Goal: Find specific page/section: Find specific page/section

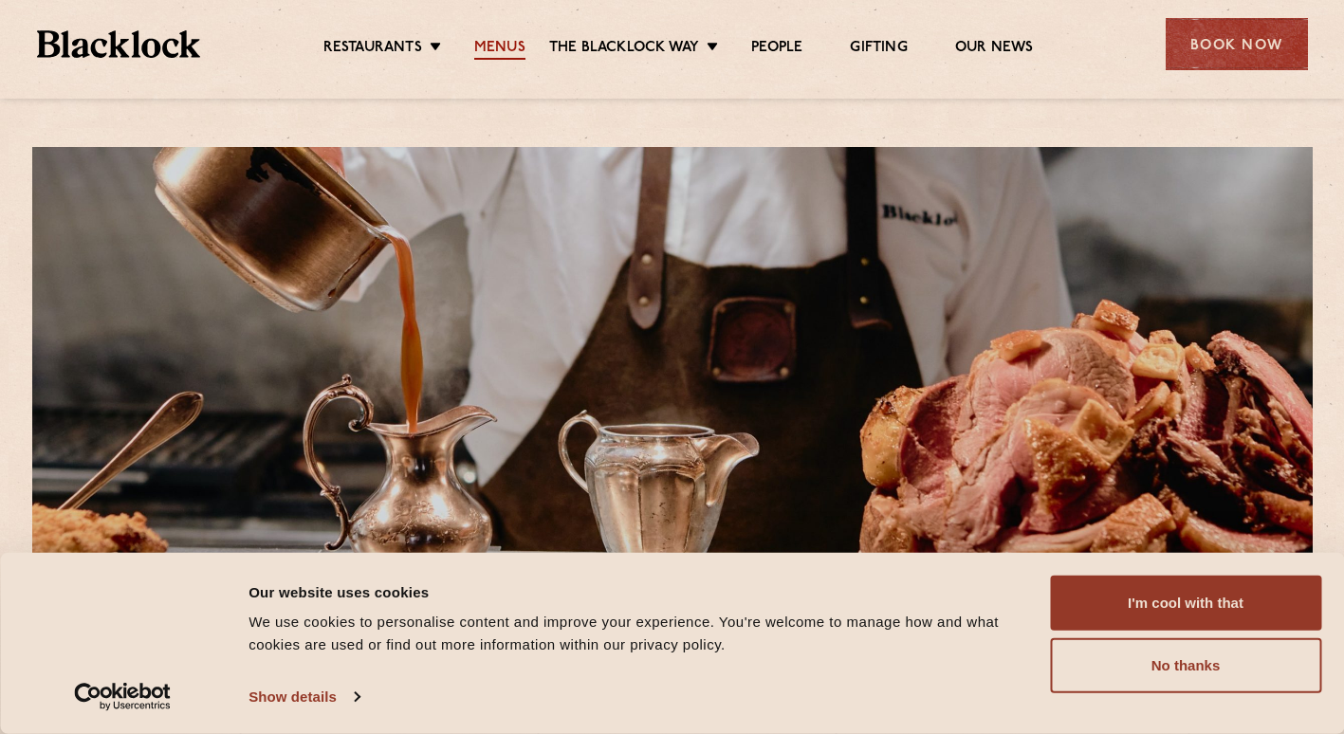
click at [497, 53] on link "Menus" at bounding box center [499, 49] width 51 height 21
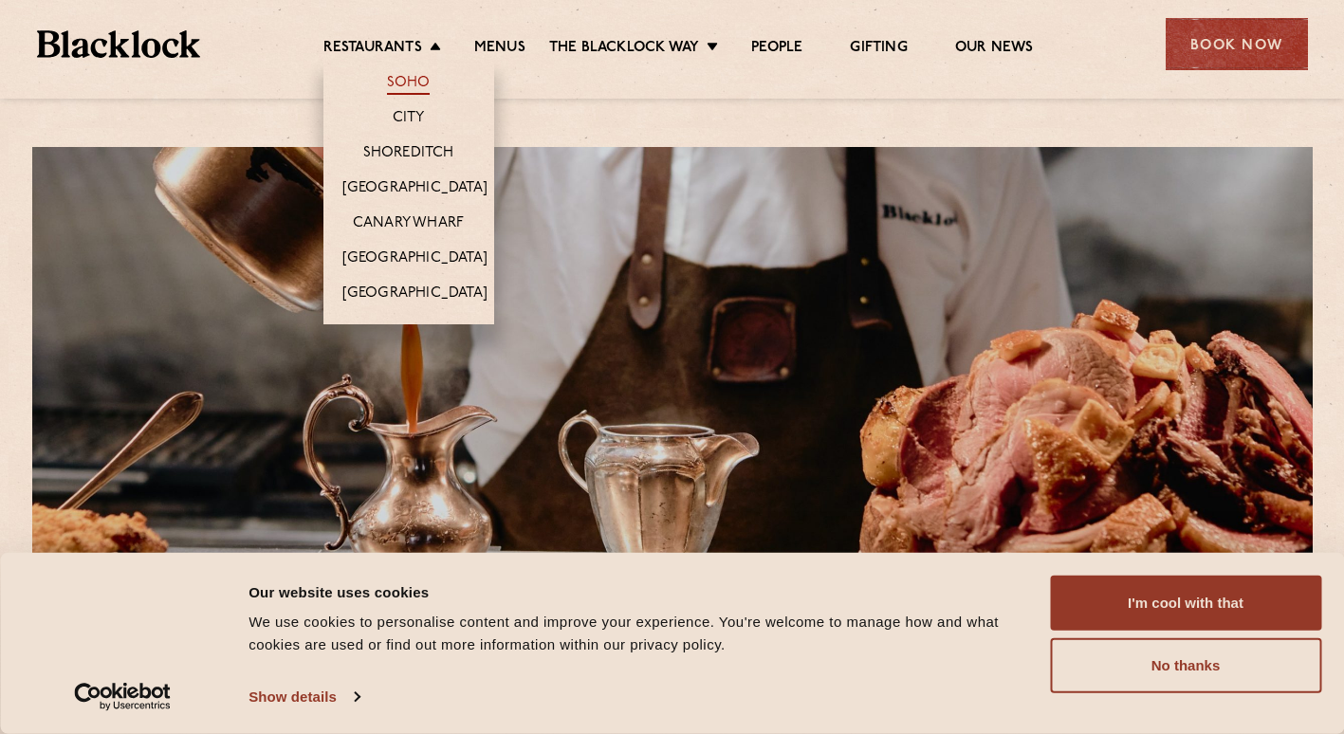
click at [411, 77] on link "Soho" at bounding box center [409, 84] width 44 height 21
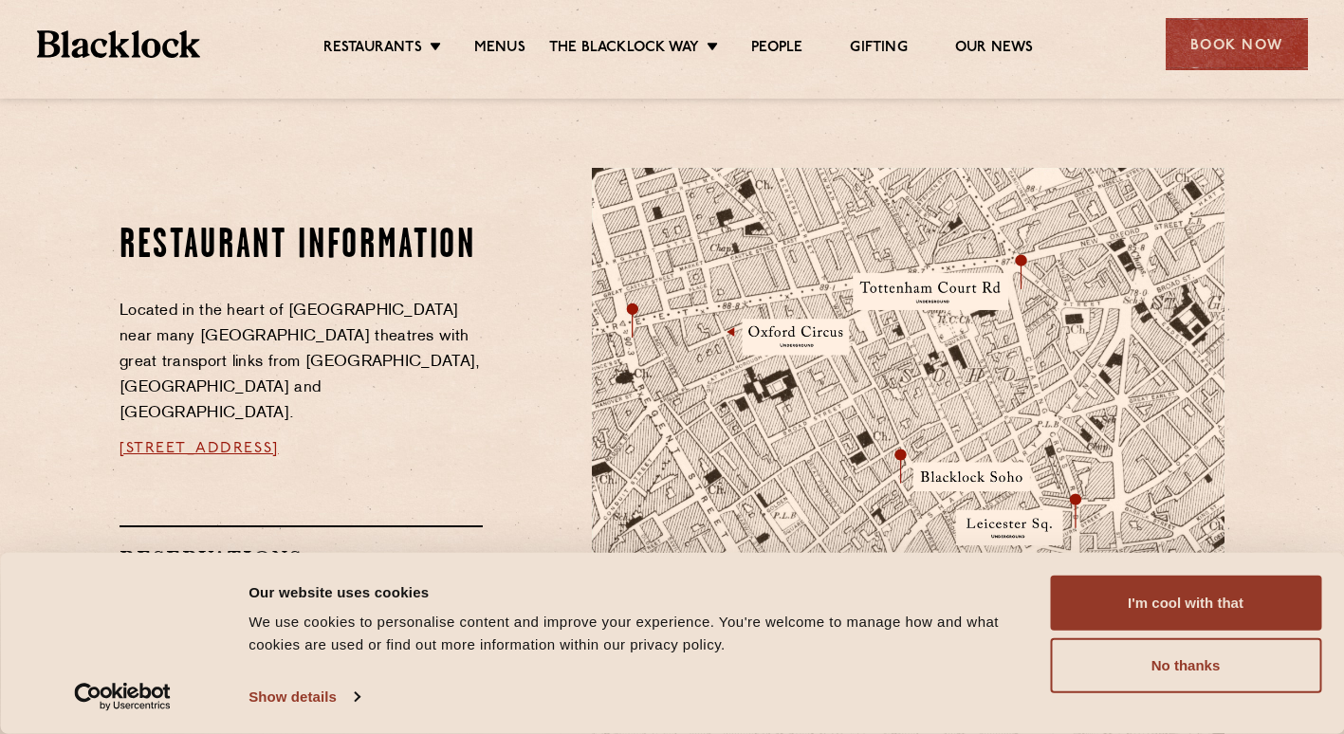
scroll to position [1043, 0]
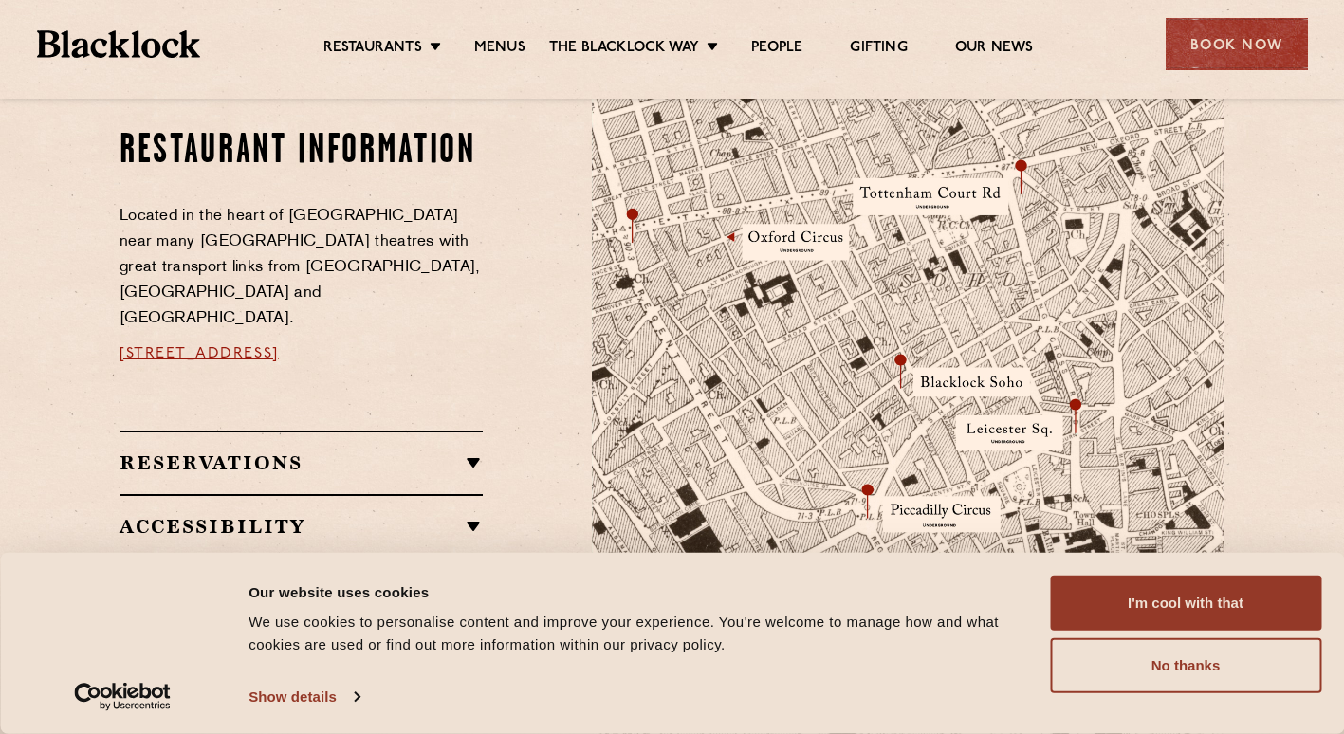
click at [899, 358] on img at bounding box center [908, 406] width 633 height 666
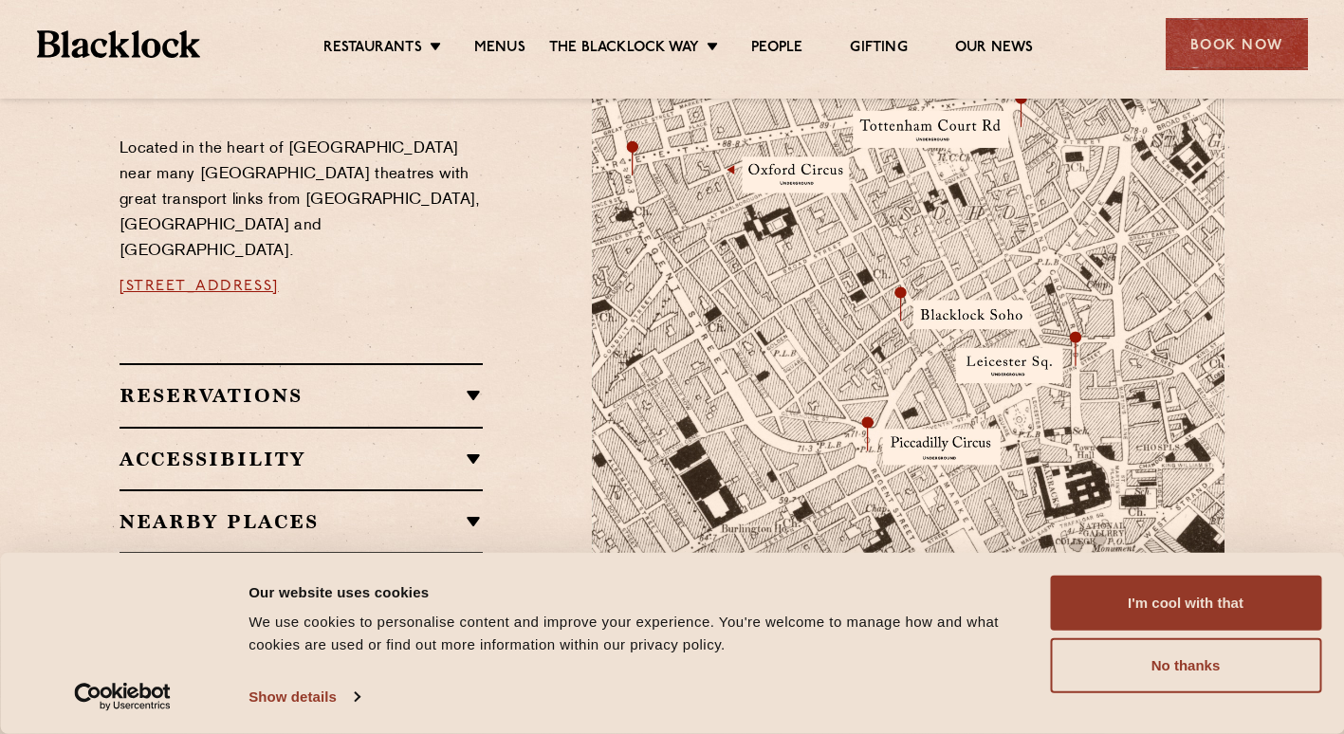
scroll to position [1138, 0]
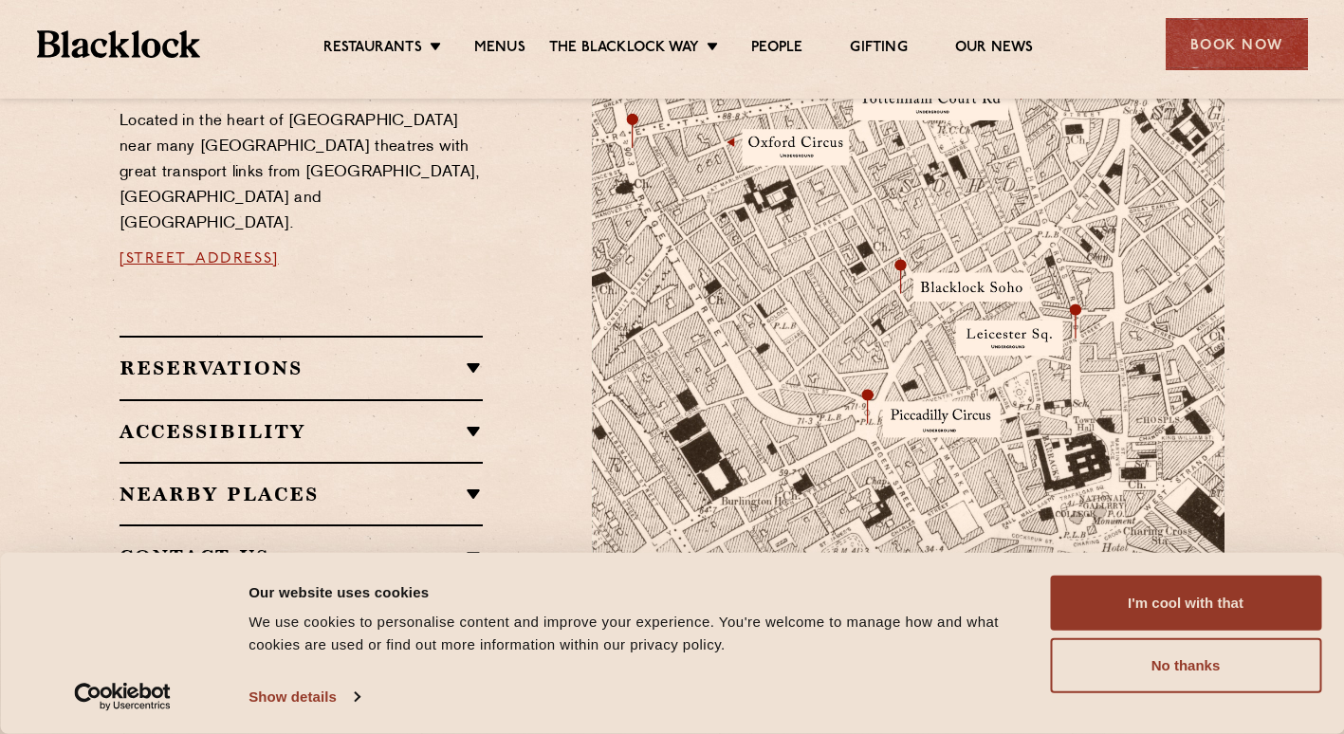
click at [908, 280] on img at bounding box center [908, 311] width 633 height 666
click at [904, 278] on img at bounding box center [908, 311] width 633 height 666
drag, startPoint x: 900, startPoint y: 274, endPoint x: 824, endPoint y: 352, distance: 108.6
click at [824, 352] on img at bounding box center [908, 311] width 633 height 666
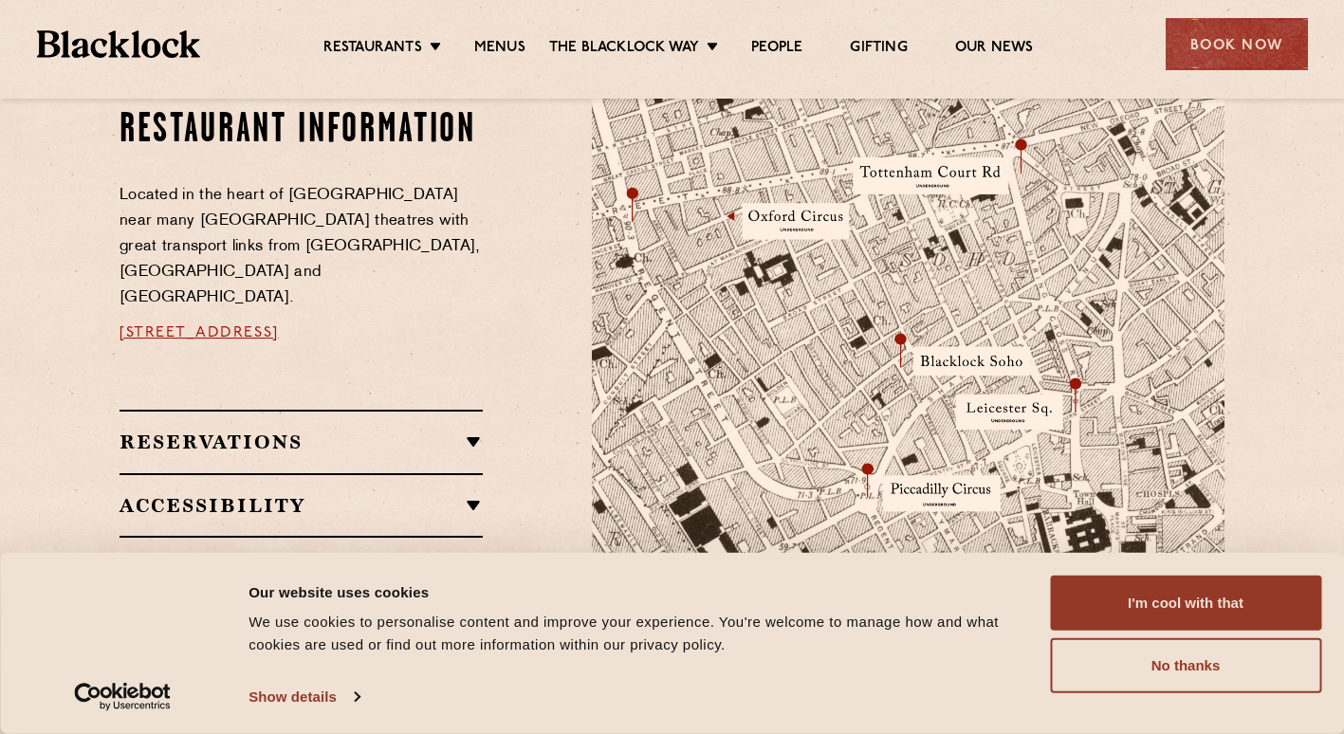
scroll to position [1043, 0]
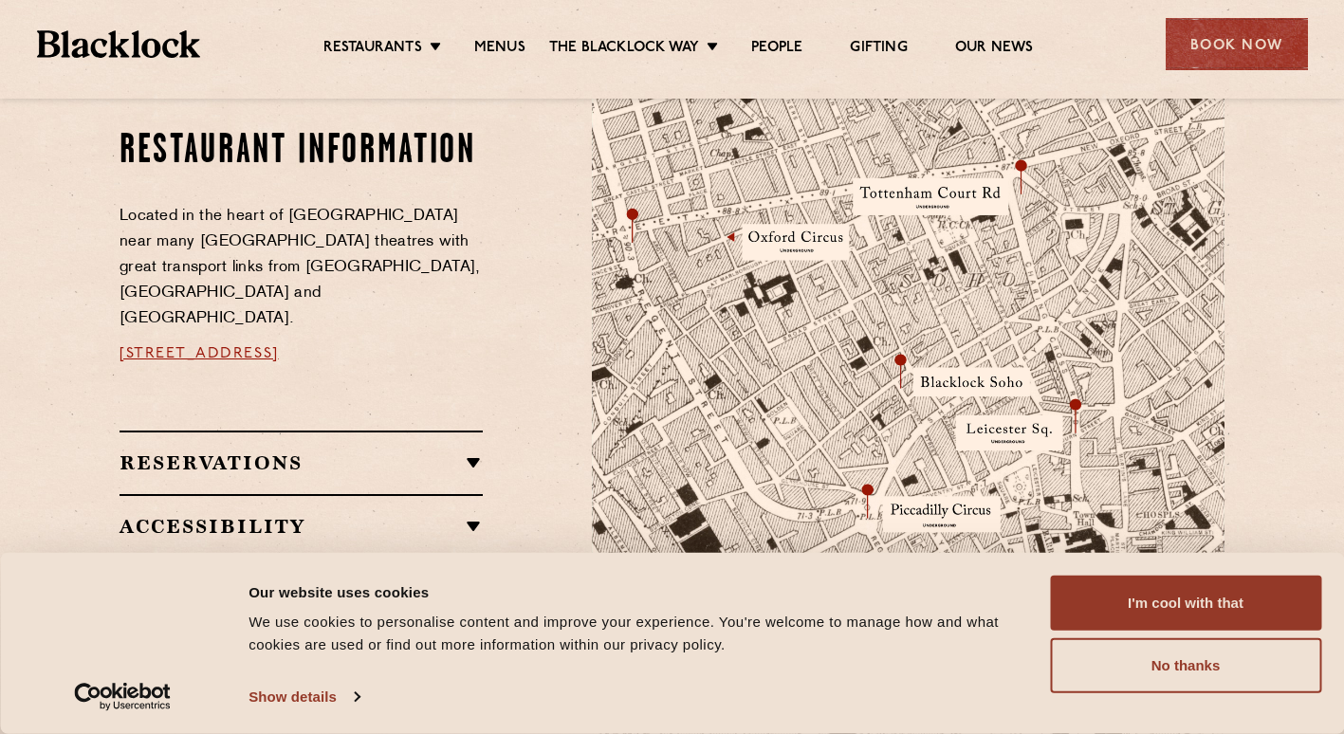
click at [934, 360] on img at bounding box center [908, 406] width 633 height 666
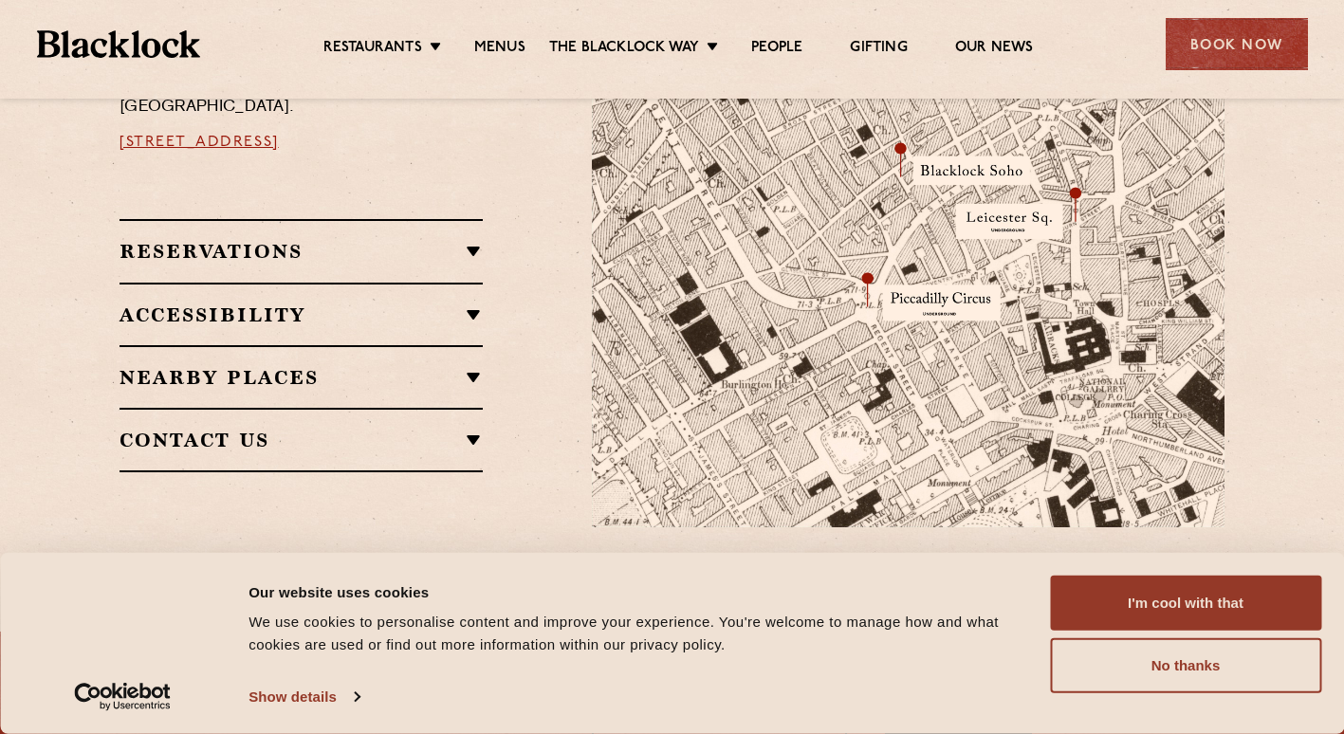
scroll to position [1279, 0]
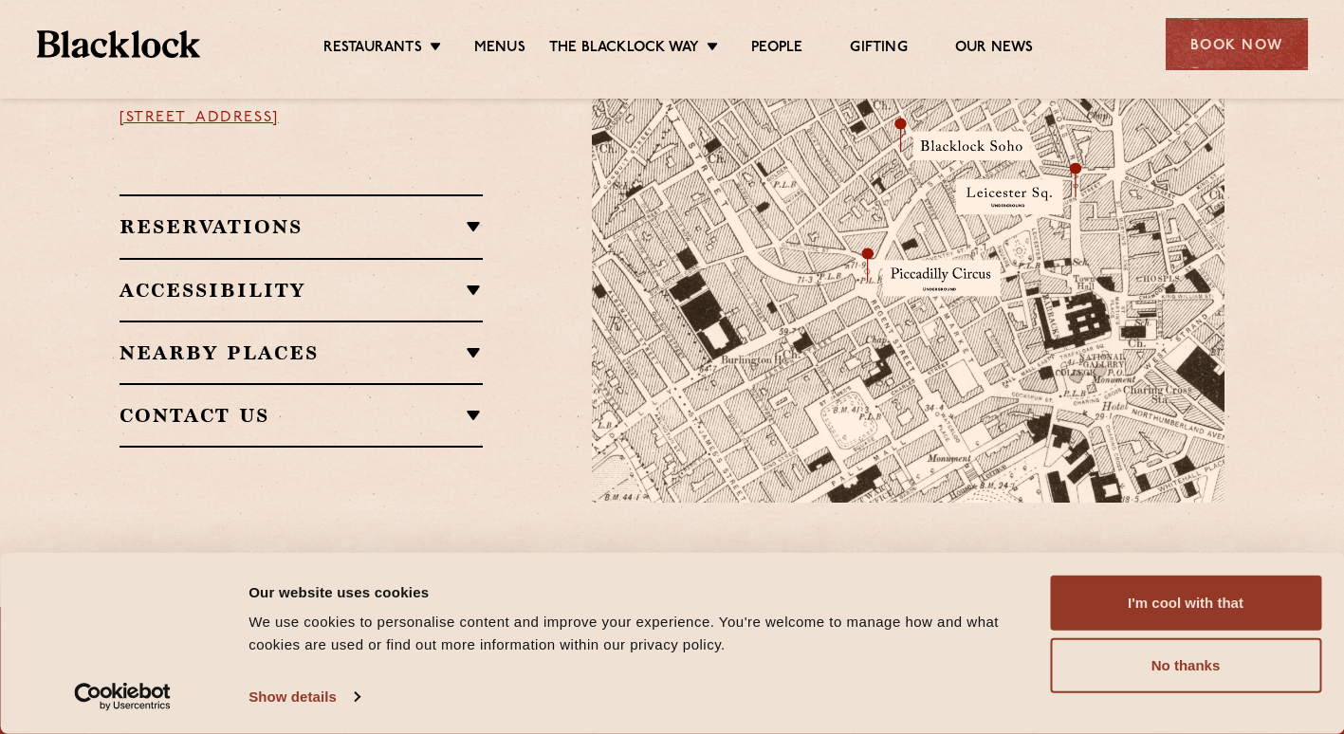
click at [20, 159] on section "Restaurant information Located in the heart of [GEOGRAPHIC_DATA] near many [GEO…" at bounding box center [672, 170] width 1344 height 780
